Goal: Transaction & Acquisition: Purchase product/service

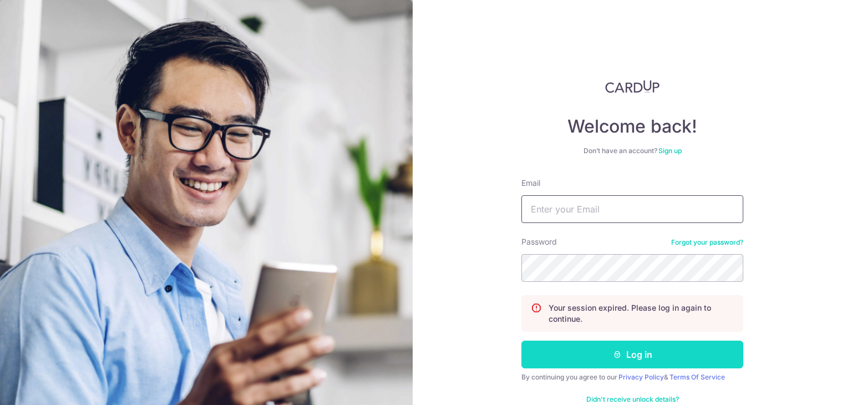
type input "jastinegoh@gmail.com"
click at [589, 345] on button "Log in" at bounding box center [632, 355] width 222 height 28
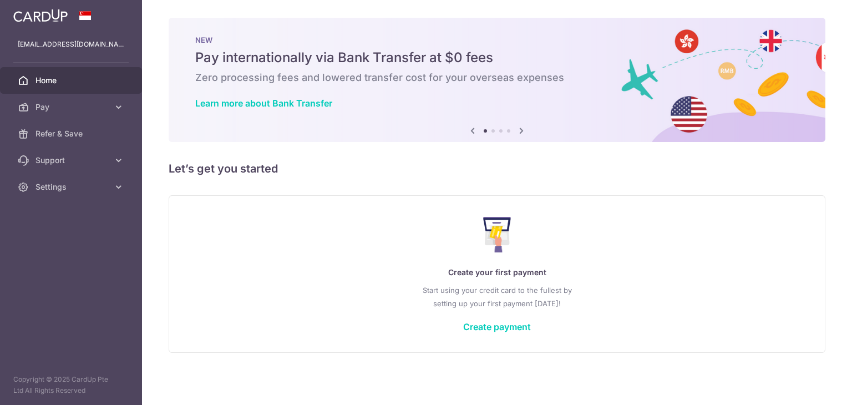
click at [102, 115] on link "Pay" at bounding box center [71, 107] width 142 height 27
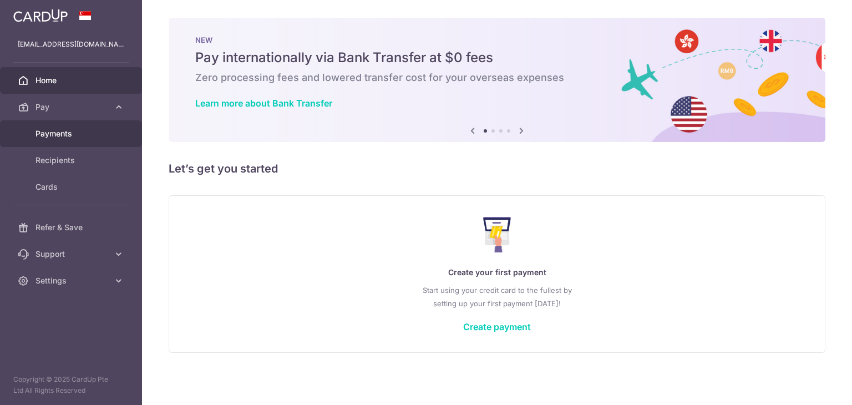
click at [91, 127] on link "Payments" at bounding box center [71, 133] width 142 height 27
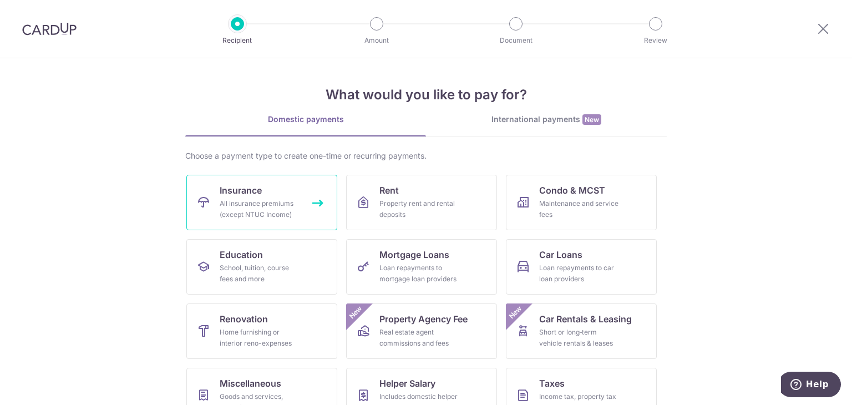
click at [250, 205] on div "All insurance premiums (except NTUC Income)" at bounding box center [260, 209] width 80 height 22
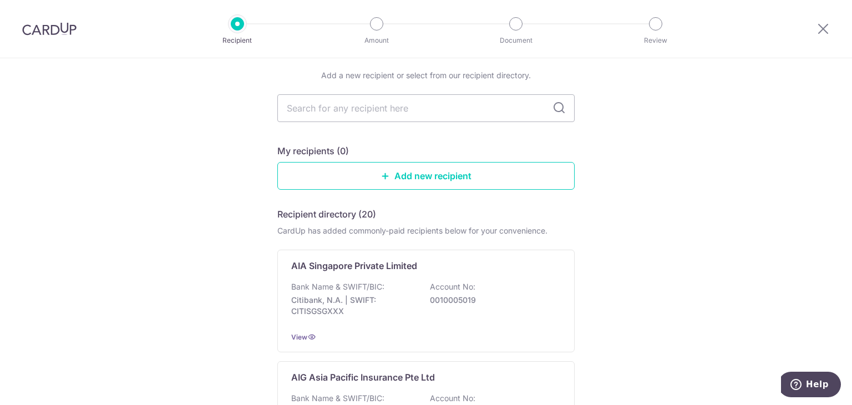
scroll to position [111, 0]
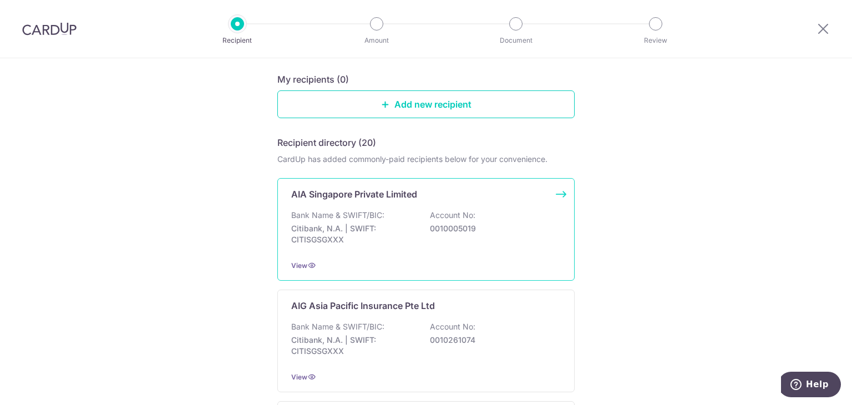
click at [362, 216] on p "Bank Name & SWIFT/BIC:" at bounding box center [337, 215] width 93 height 11
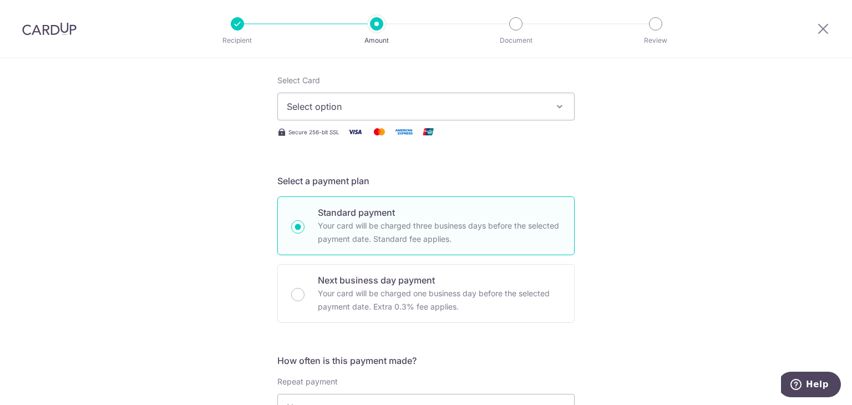
scroll to position [111, 0]
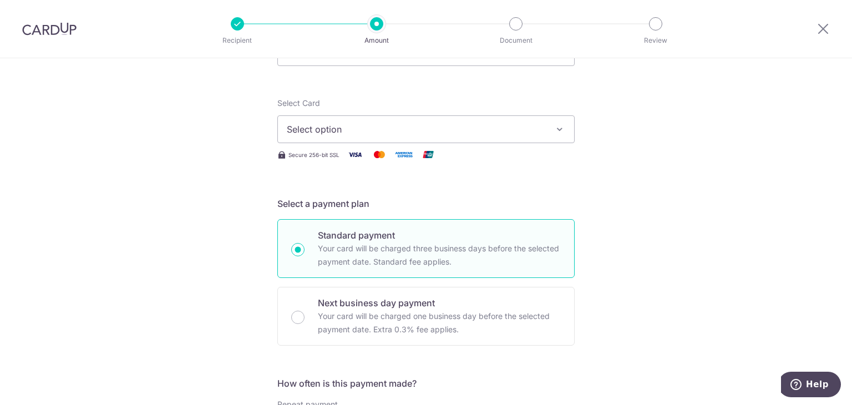
click at [327, 123] on span "Select option" at bounding box center [416, 129] width 258 height 13
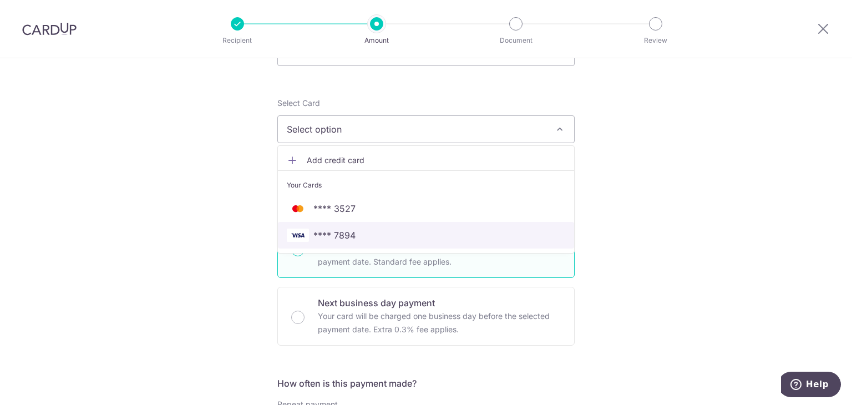
click at [322, 236] on span "**** 7894" at bounding box center [334, 235] width 42 height 13
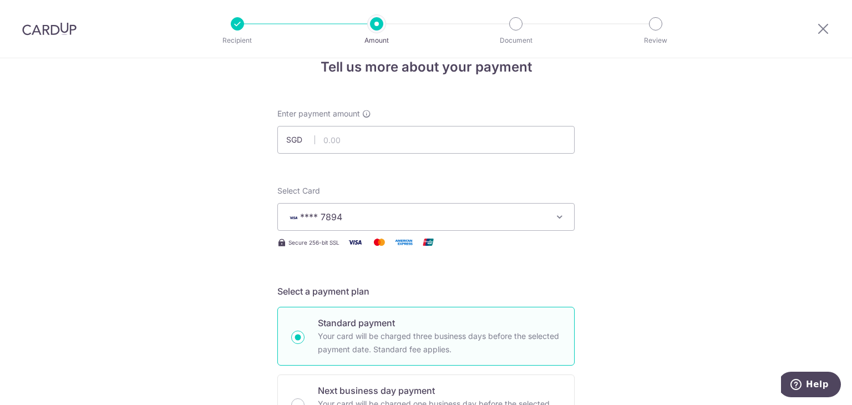
scroll to position [0, 0]
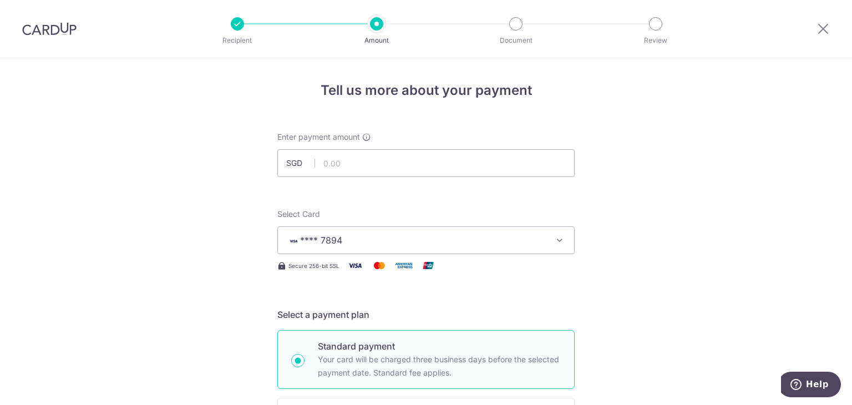
click at [366, 240] on span "**** 7894" at bounding box center [416, 240] width 258 height 13
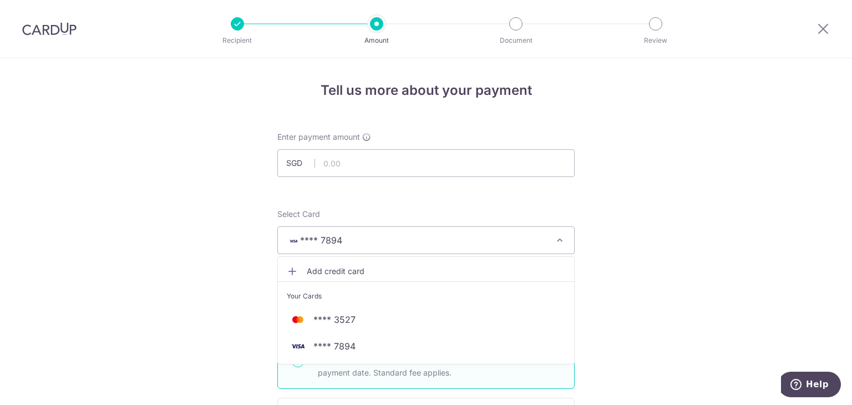
click at [366, 240] on span "**** 7894" at bounding box center [416, 240] width 258 height 13
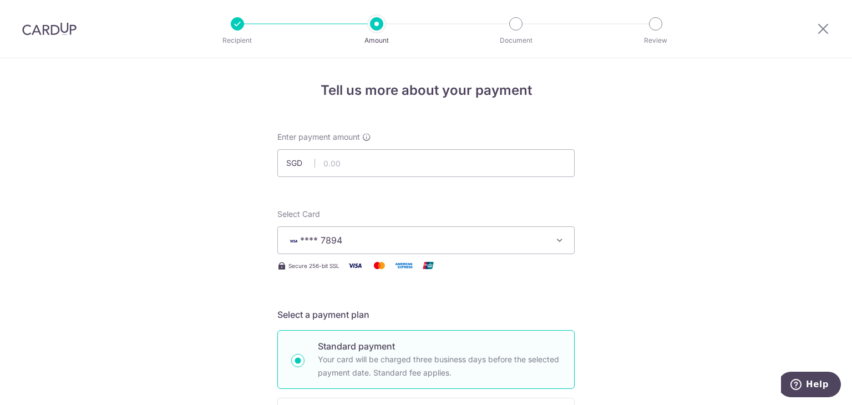
click at [366, 240] on span "**** 7894" at bounding box center [416, 240] width 258 height 13
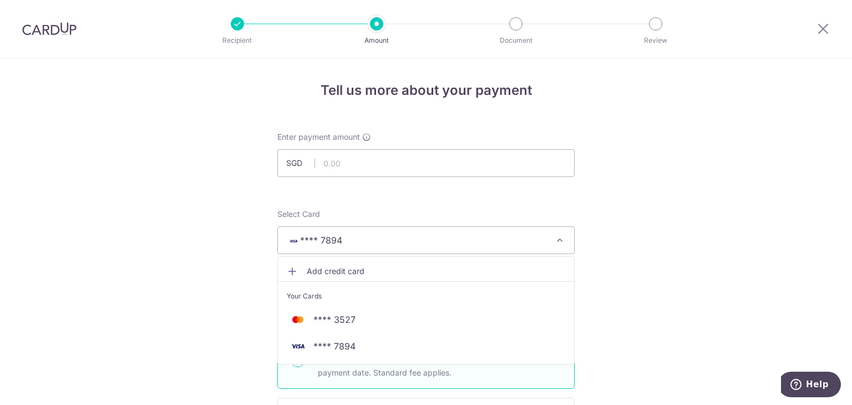
drag, startPoint x: 342, startPoint y: 316, endPoint x: 208, endPoint y: 282, distance: 137.8
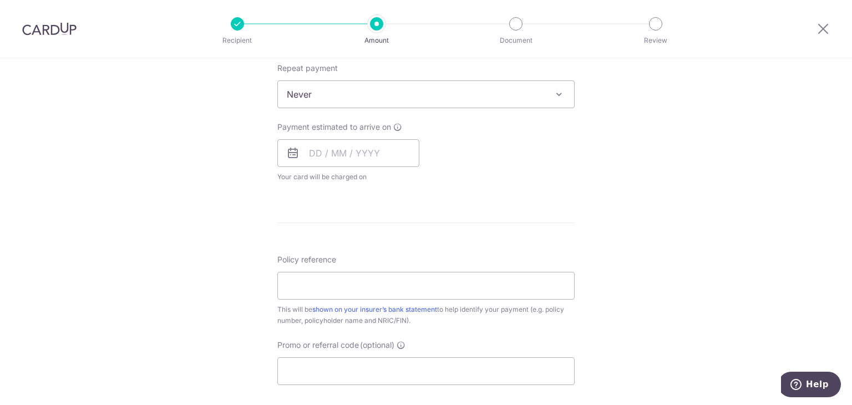
scroll to position [656, 0]
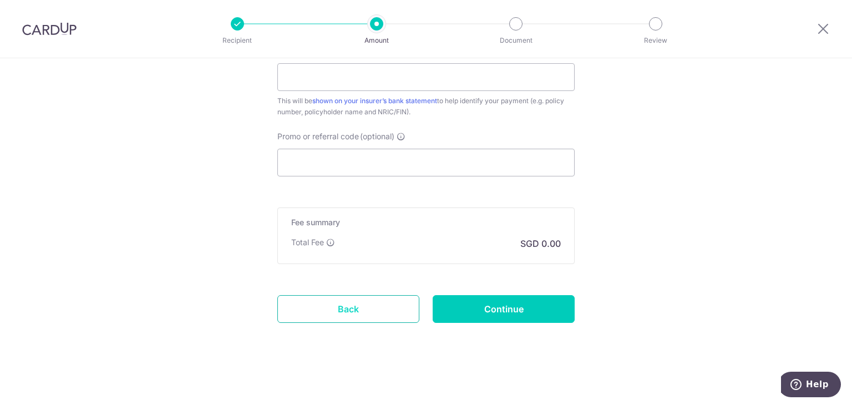
click at [352, 311] on link "Back" at bounding box center [348, 309] width 142 height 28
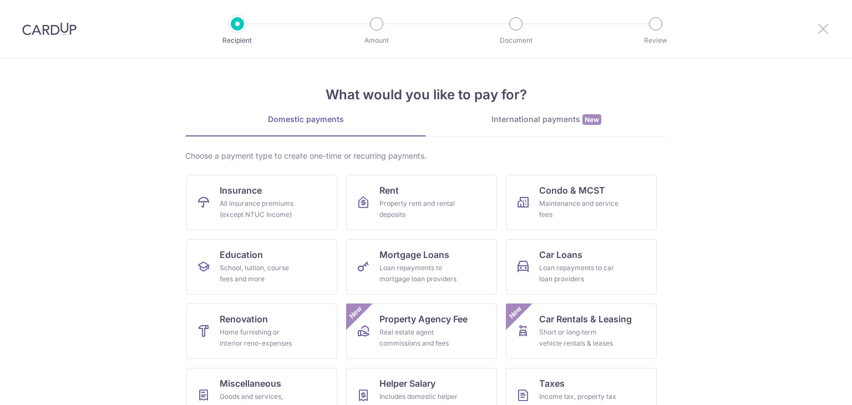
click at [824, 30] on icon at bounding box center [822, 29] width 13 height 14
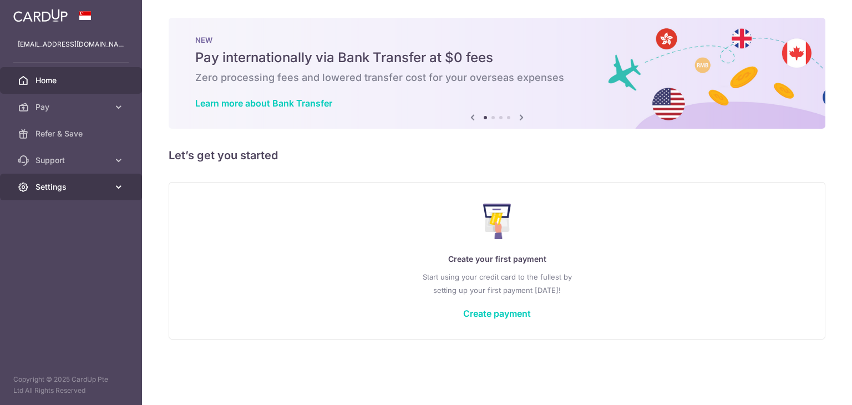
click at [69, 185] on span "Settings" at bounding box center [71, 186] width 73 height 11
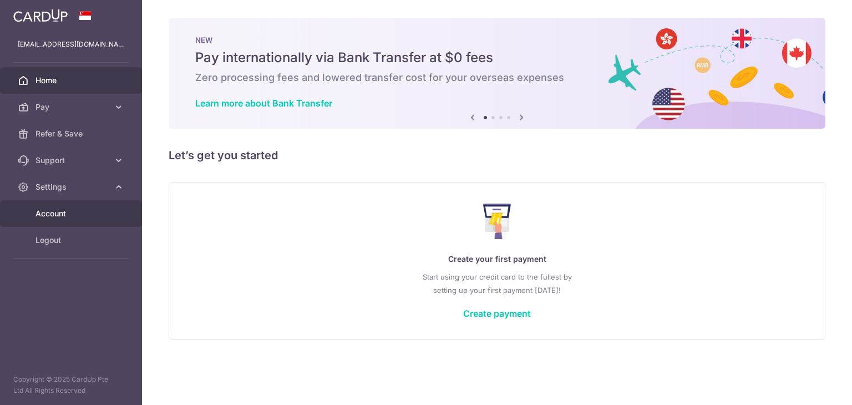
click at [63, 205] on link "Account" at bounding box center [71, 213] width 142 height 27
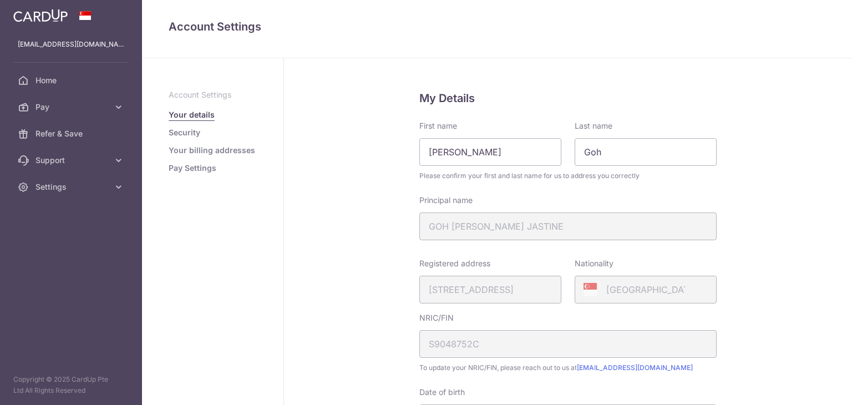
click at [201, 171] on link "Pay Settings" at bounding box center [193, 168] width 48 height 11
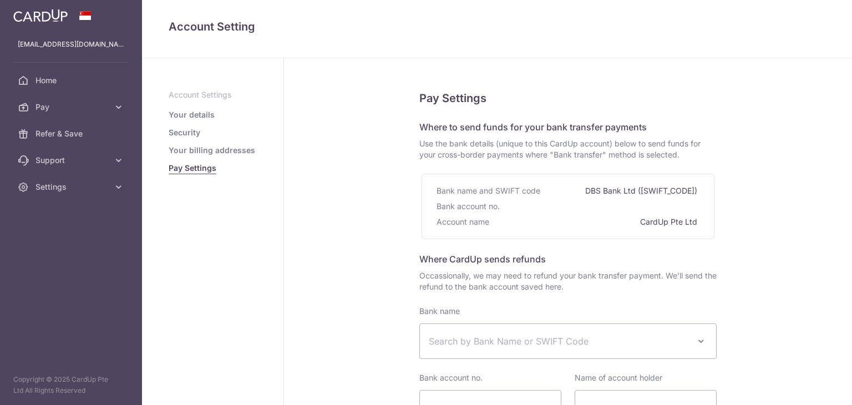
select select
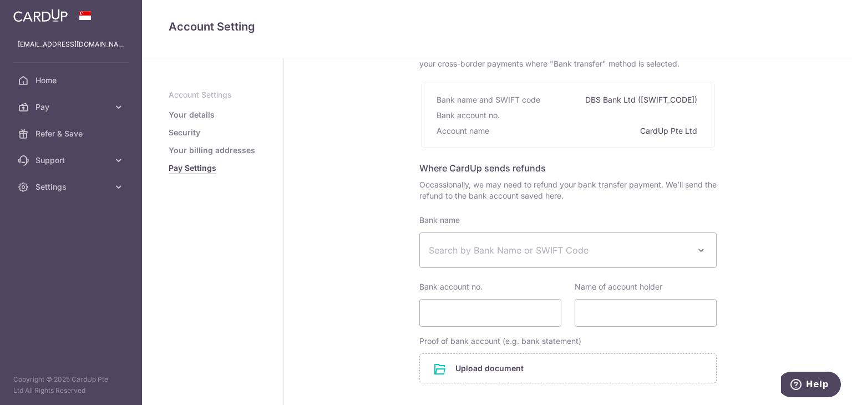
scroll to position [202, 0]
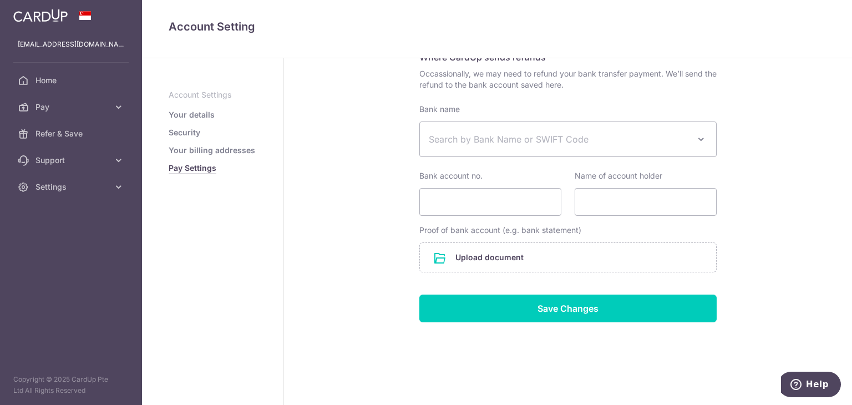
click at [193, 118] on link "Your details" at bounding box center [192, 114] width 46 height 11
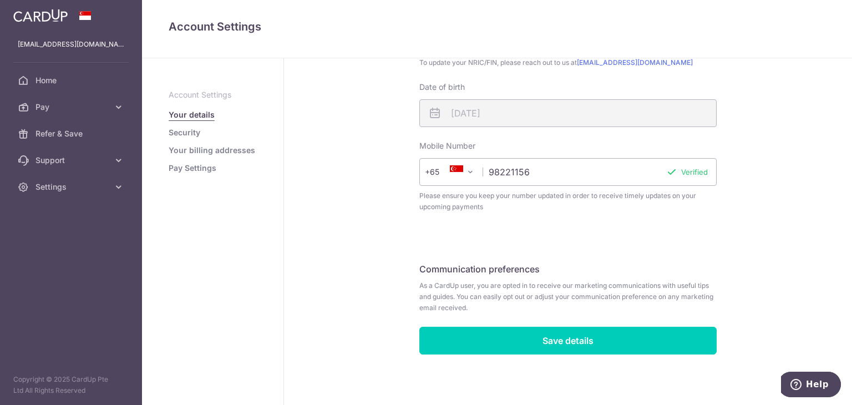
scroll to position [306, 0]
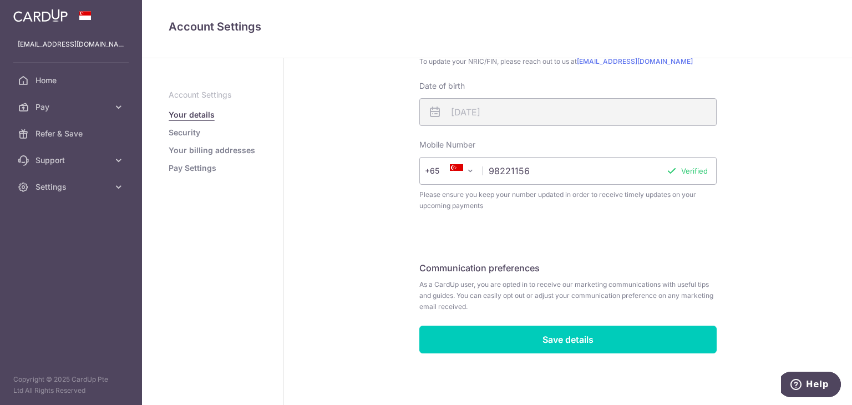
click at [185, 134] on link "Security" at bounding box center [185, 132] width 32 height 11
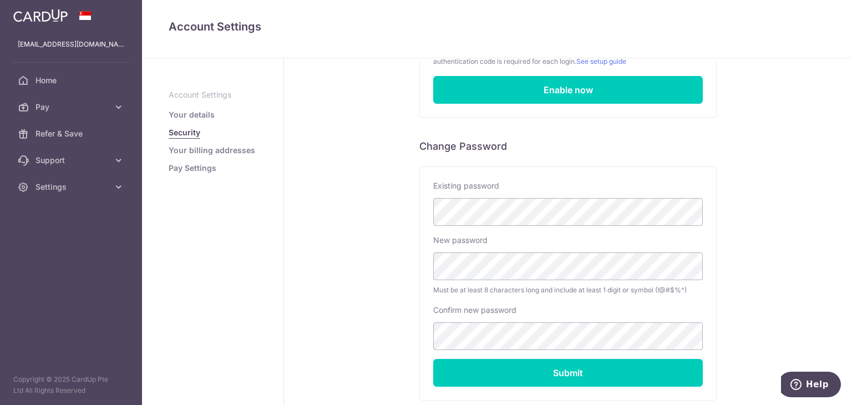
scroll to position [220, 0]
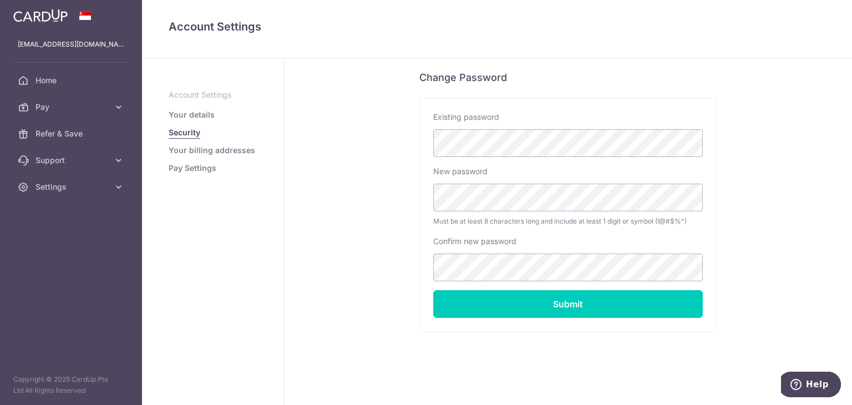
click at [213, 152] on link "Your billing addresses" at bounding box center [212, 150] width 87 height 11
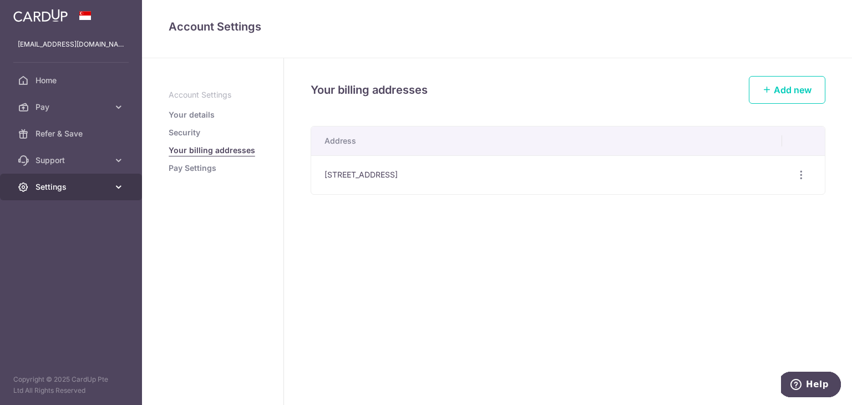
click at [85, 184] on span "Settings" at bounding box center [71, 186] width 73 height 11
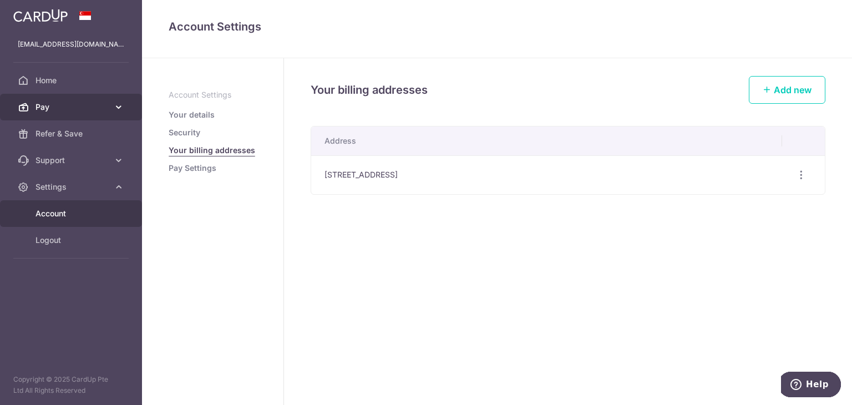
click at [37, 114] on link "Pay" at bounding box center [71, 107] width 142 height 27
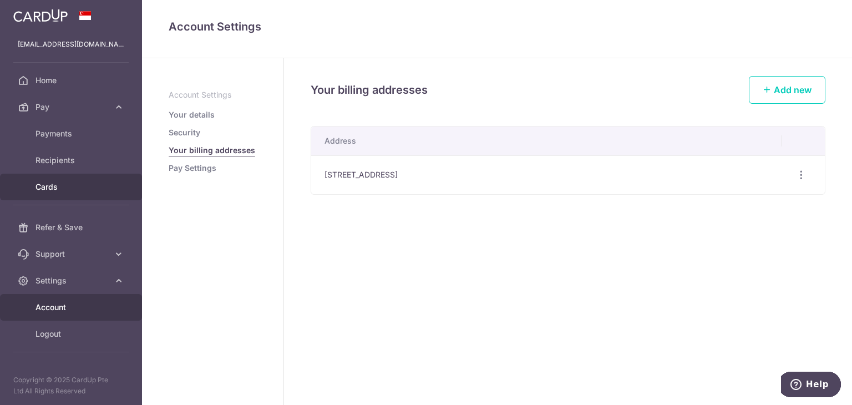
click at [47, 187] on span "Cards" at bounding box center [71, 186] width 73 height 11
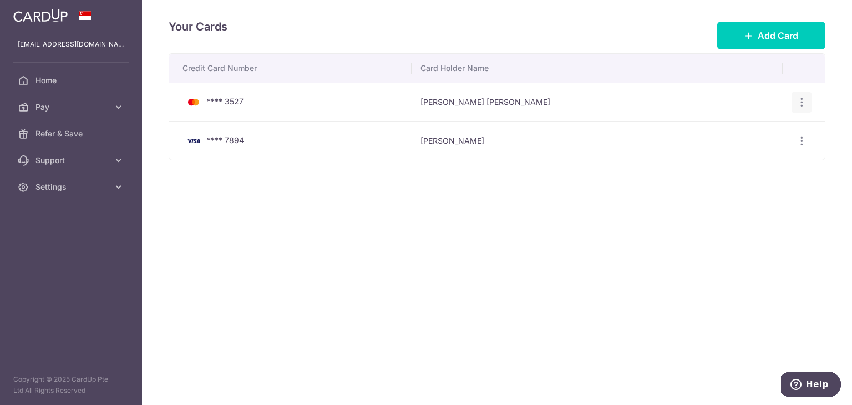
click at [808, 106] on div "View/Edit Delete" at bounding box center [802, 102] width 21 height 21
click at [804, 106] on icon "button" at bounding box center [802, 103] width 12 height 12
click at [762, 158] on span "Delete" at bounding box center [764, 159] width 75 height 13
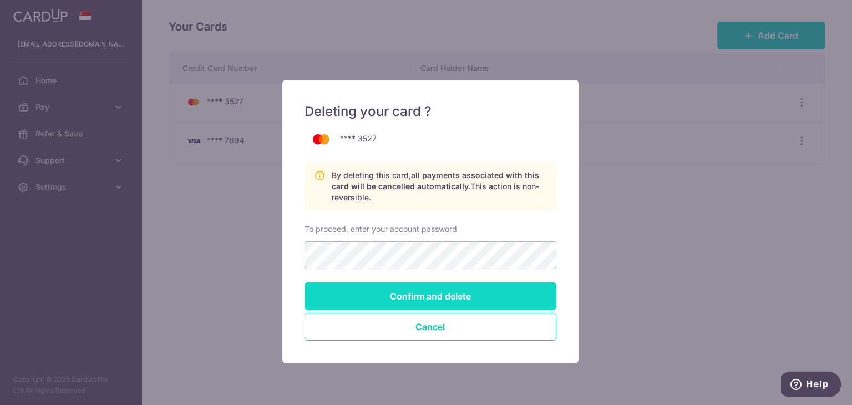
click at [505, 295] on input "Confirm and delete" at bounding box center [431, 296] width 252 height 28
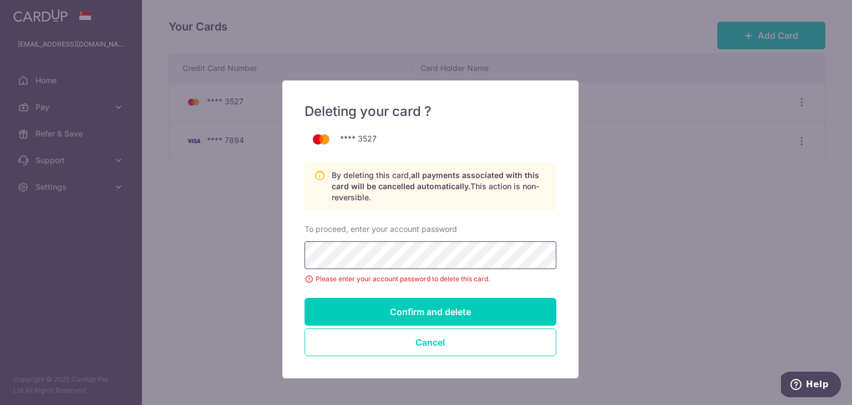
click at [305, 298] on input "Confirm and delete" at bounding box center [431, 312] width 252 height 28
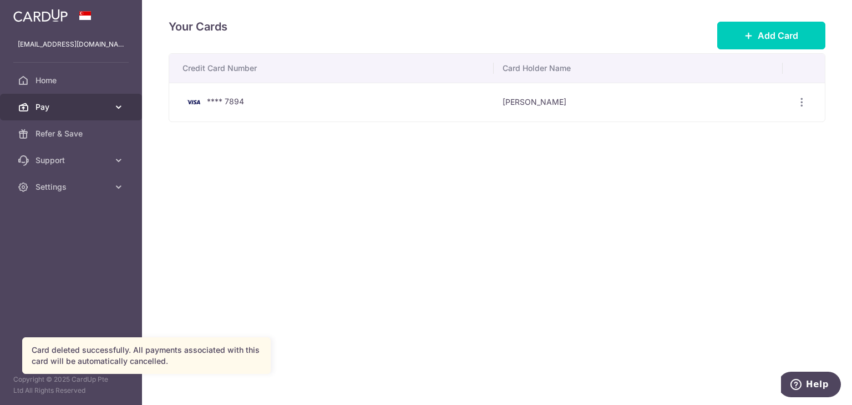
click at [78, 105] on span "Pay" at bounding box center [71, 107] width 73 height 11
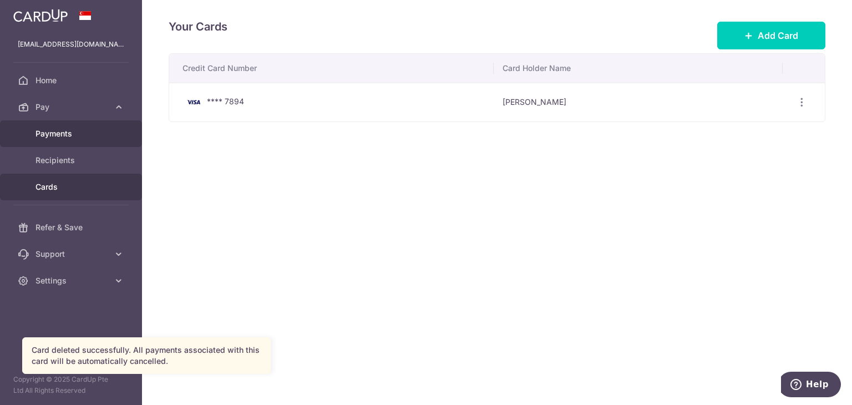
click at [63, 123] on link "Payments" at bounding box center [71, 133] width 142 height 27
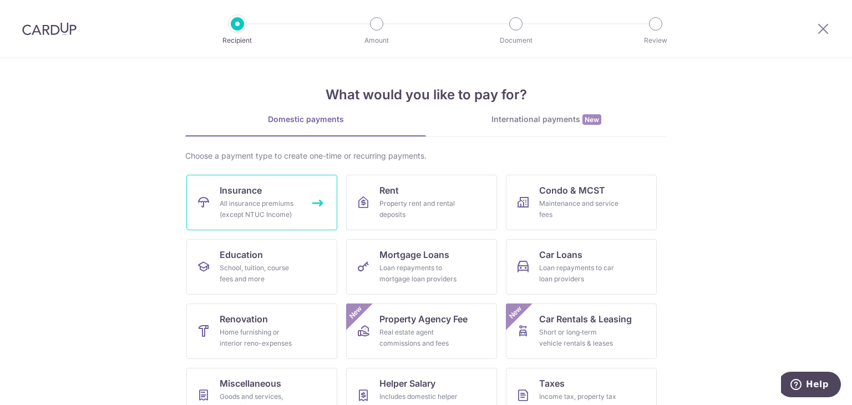
click at [242, 212] on div "All insurance premiums (except NTUC Income)" at bounding box center [260, 209] width 80 height 22
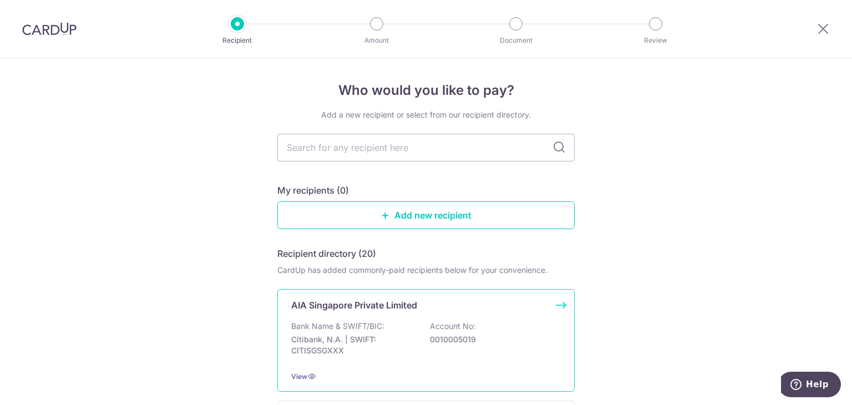
click at [433, 364] on div "AIA Singapore Private Limited Bank Name & SWIFT/BIC: Citibank, N.A. | SWIFT: CI…" at bounding box center [425, 340] width 297 height 103
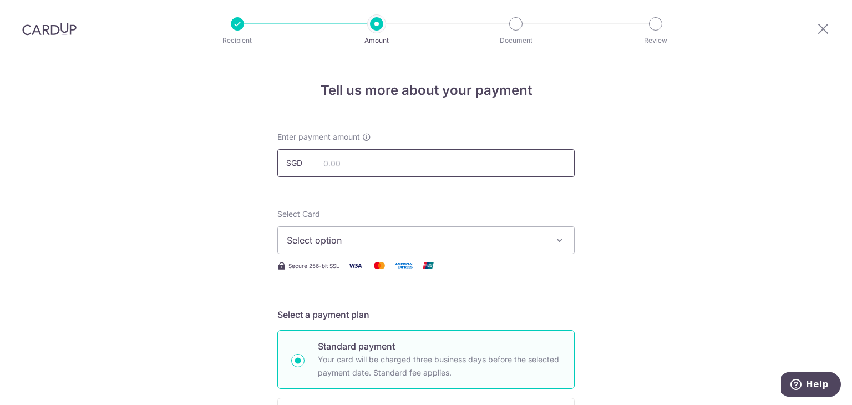
click at [382, 163] on input "text" at bounding box center [425, 163] width 297 height 28
type input "18,000.00"
click at [330, 240] on span "Select option" at bounding box center [416, 240] width 258 height 13
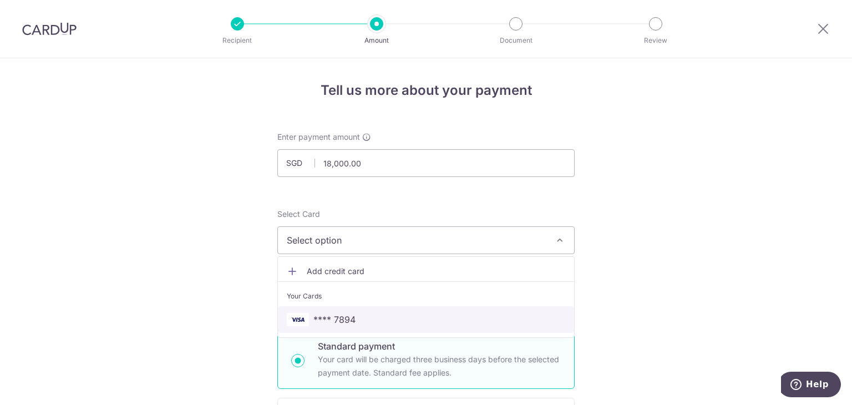
click at [327, 314] on span "**** 7894" at bounding box center [334, 319] width 42 height 13
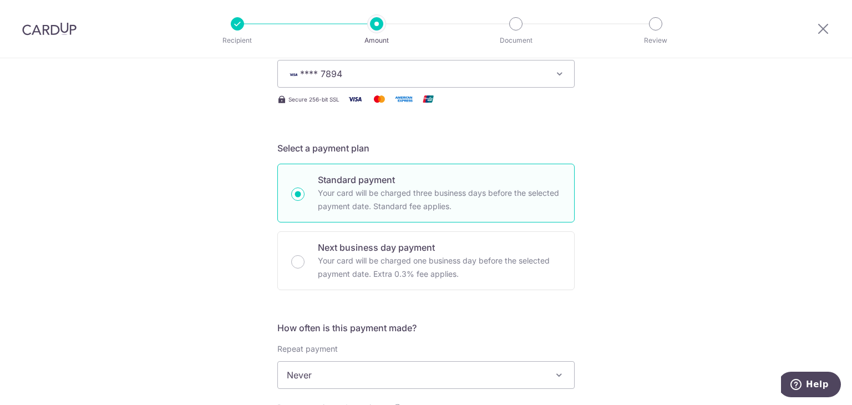
scroll to position [333, 0]
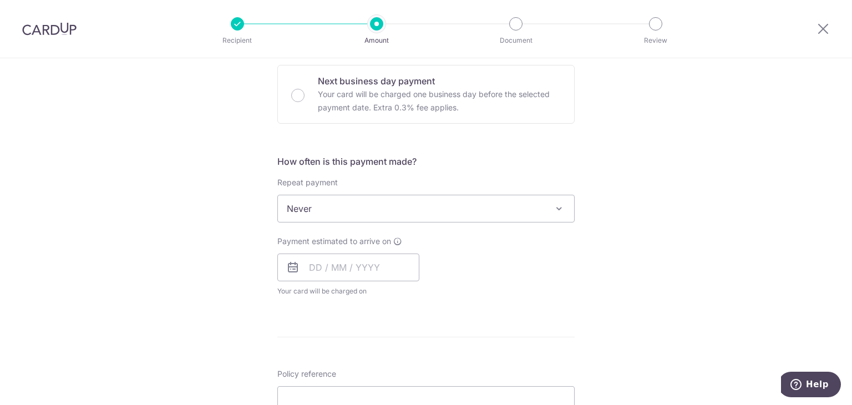
click at [303, 220] on span "Never" at bounding box center [426, 208] width 296 height 27
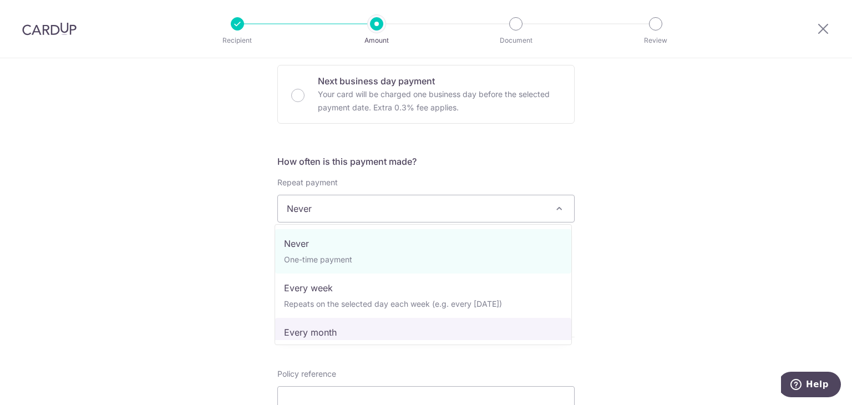
select select "3"
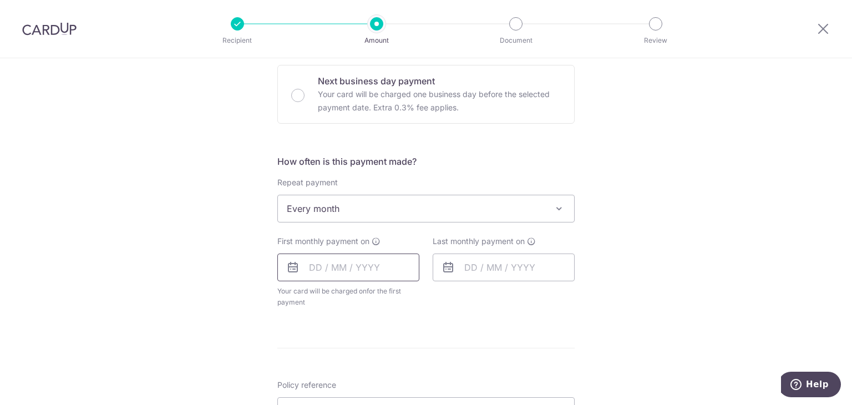
drag, startPoint x: 335, startPoint y: 263, endPoint x: 338, endPoint y: 240, distance: 22.9
click at [335, 263] on input "text" at bounding box center [348, 267] width 142 height 28
click at [229, 257] on div "Tell us more about your payment Enter payment amount SGD 18,000.00 18000.00 Sel…" at bounding box center [426, 232] width 852 height 1014
click at [318, 250] on div "First monthly payment on Prev Next Aug Sep Oct Nov [DATE] 2026 2027 2028 2029 2…" at bounding box center [348, 272] width 142 height 72
click at [313, 269] on input "text" at bounding box center [348, 267] width 142 height 28
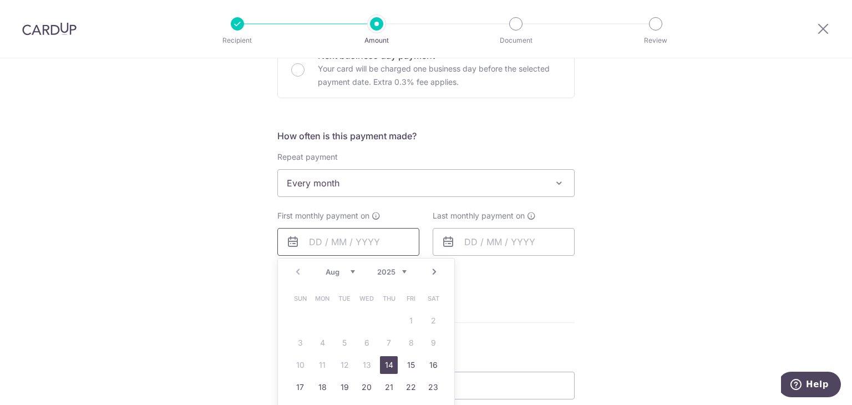
scroll to position [444, 0]
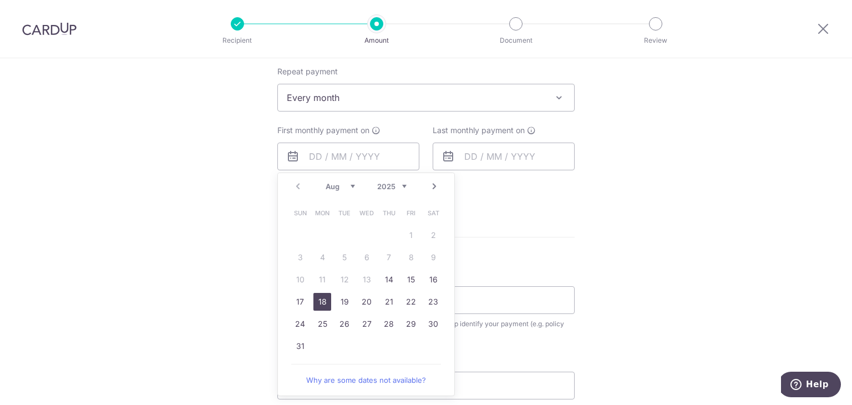
click at [313, 301] on link "18" at bounding box center [322, 302] width 18 height 18
type input "[DATE]"
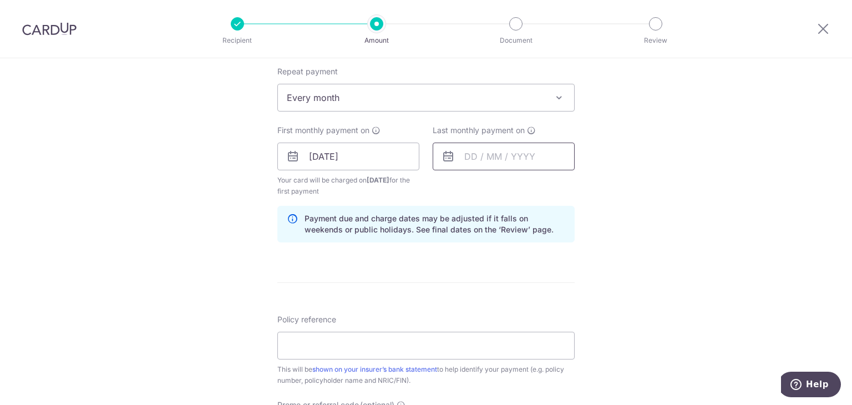
click at [481, 149] on input "text" at bounding box center [504, 157] width 142 height 28
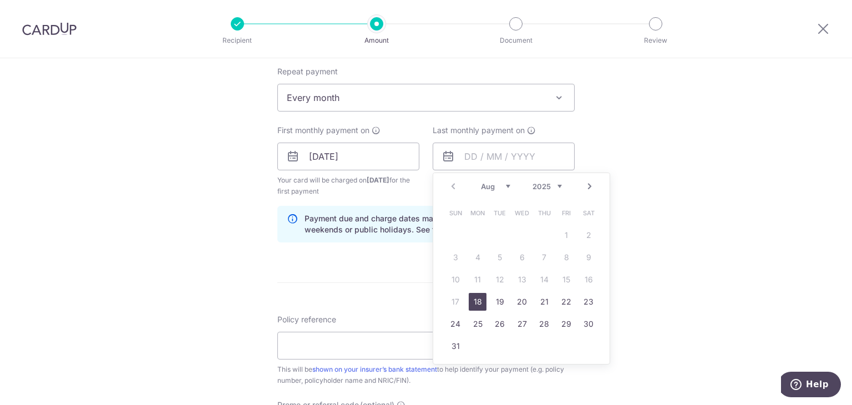
click at [583, 187] on link "Next" at bounding box center [589, 186] width 13 height 13
click at [538, 281] on link "18" at bounding box center [544, 280] width 18 height 18
type input "[DATE]"
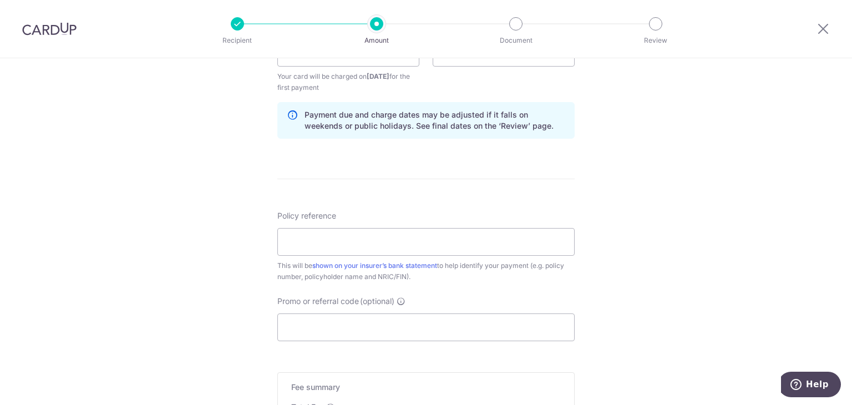
scroll to position [555, 0]
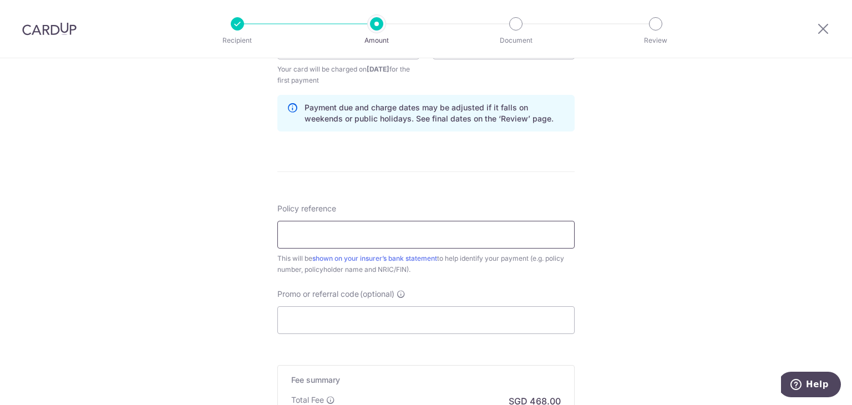
click at [309, 235] on input "Policy reference" at bounding box center [425, 235] width 297 height 28
click at [327, 331] on input "Promo or referral code (optional)" at bounding box center [425, 320] width 297 height 28
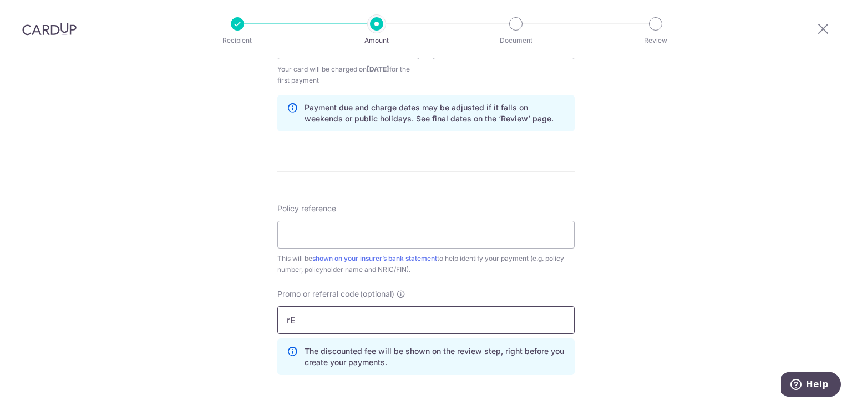
type input "r"
type input "REC185"
click at [334, 237] on input "Policy reference" at bounding box center [425, 235] width 297 height 28
drag, startPoint x: 287, startPoint y: 232, endPoint x: 267, endPoint y: 238, distance: 21.3
click at [267, 238] on div "Tell us more about your payment Enter payment amount SGD 18,000.00 18000.00 Sel…" at bounding box center [426, 59] width 852 height 1110
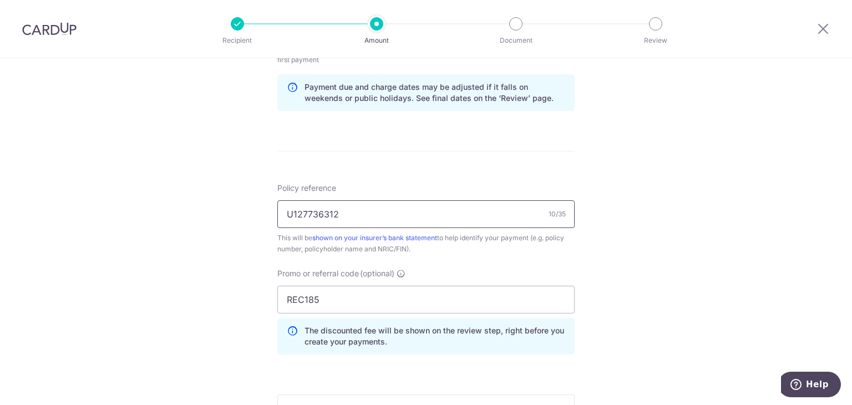
scroll to position [762, 0]
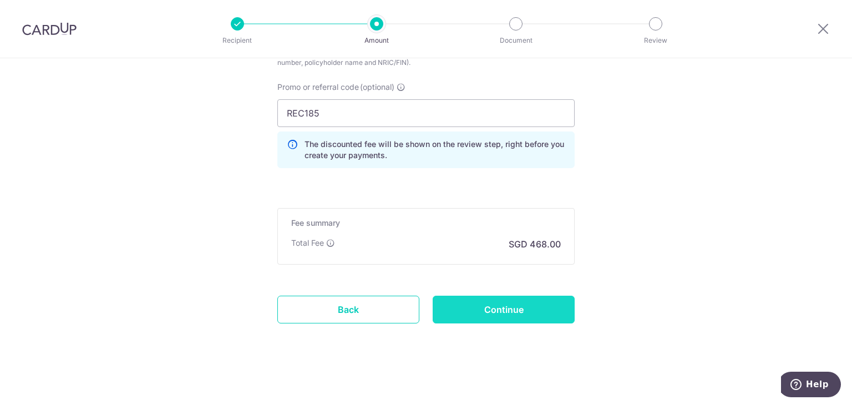
type input "U127736312"
click at [473, 302] on input "Continue" at bounding box center [504, 310] width 142 height 28
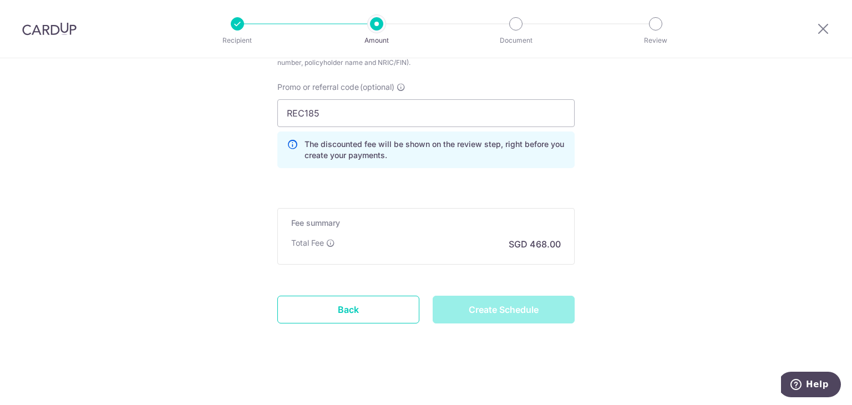
type input "Create Schedule"
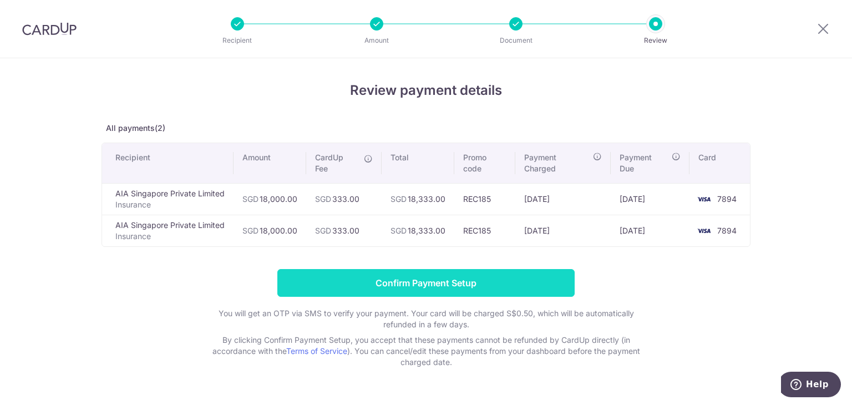
click at [328, 283] on input "Confirm Payment Setup" at bounding box center [425, 283] width 297 height 28
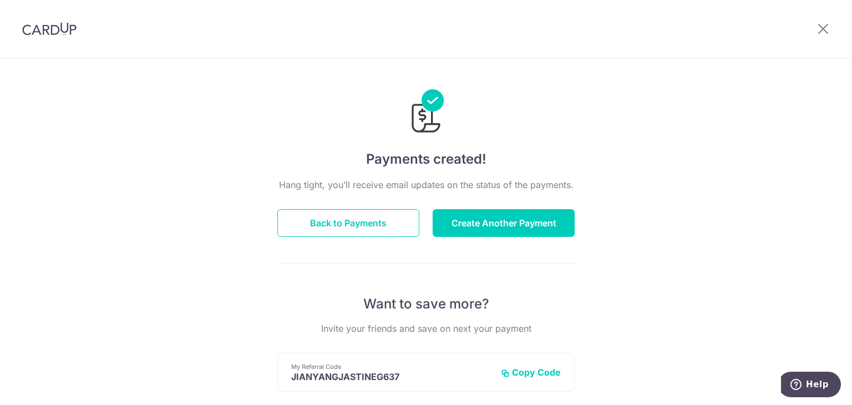
drag, startPoint x: 166, startPoint y: 201, endPoint x: 169, endPoint y: 169, distance: 31.7
click at [169, 191] on div "Payments created! Hang tight, you’ll receive email updates on the status of the…" at bounding box center [426, 354] width 852 height 592
